Goal: Task Accomplishment & Management: Manage account settings

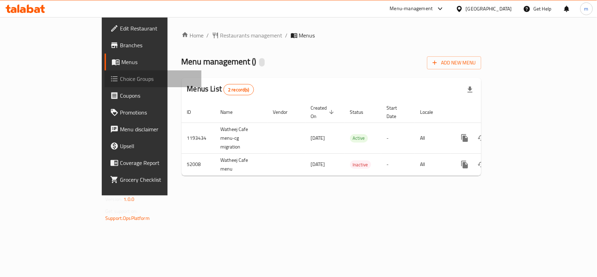
click at [120, 79] on span "Choice Groups" at bounding box center [158, 79] width 76 height 8
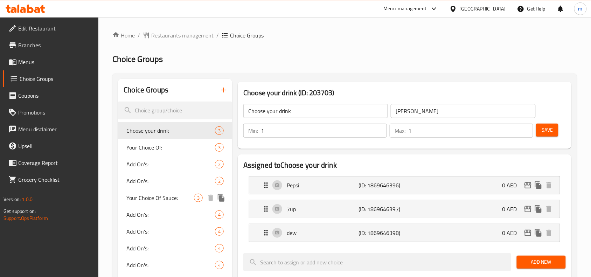
click at [141, 198] on span "Your Choice Of Sauce:" at bounding box center [160, 197] width 68 height 8
type input "Your Choice Of Sauce:"
type input "إختيارك من الصوص:"
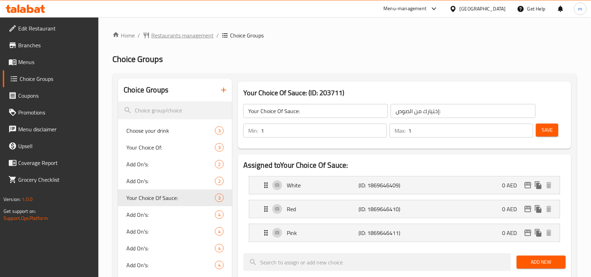
click at [179, 31] on span "Restaurants management" at bounding box center [182, 35] width 62 height 8
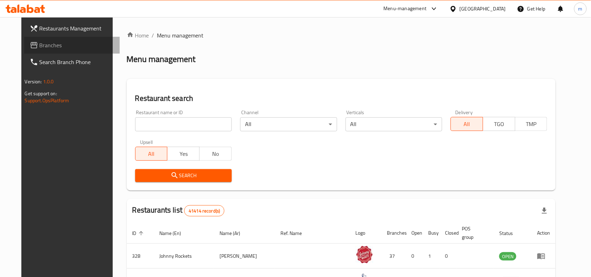
click at [40, 48] on span "Branches" at bounding box center [77, 45] width 75 height 8
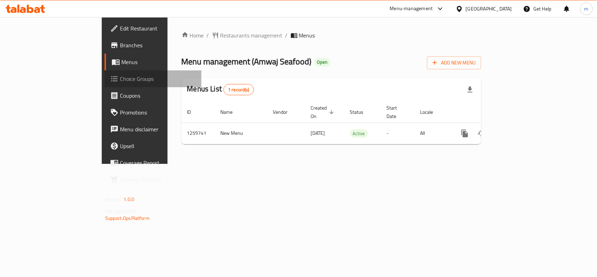
click at [120, 79] on span "Choice Groups" at bounding box center [158, 79] width 76 height 8
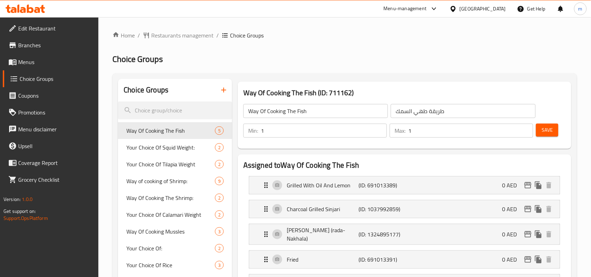
click at [177, 34] on span "Restaurants management" at bounding box center [182, 35] width 62 height 8
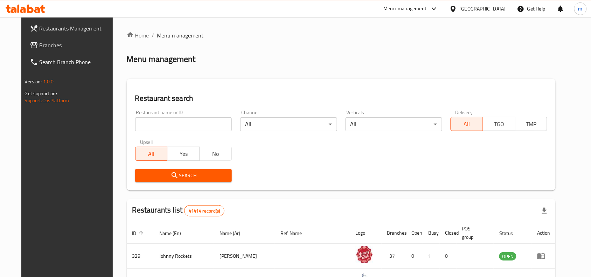
click at [40, 43] on span "Branches" at bounding box center [77, 45] width 75 height 8
